Goal: Navigation & Orientation: Understand site structure

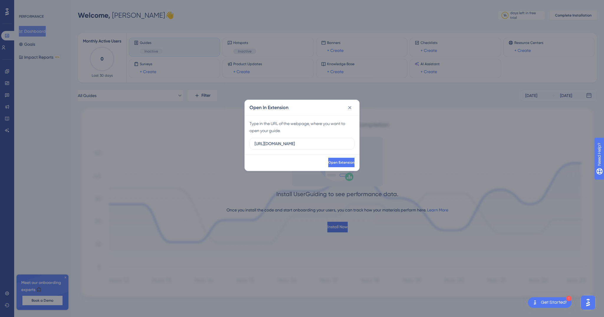
scroll to position [3, 0]
